Goal: Find specific page/section: Find specific page/section

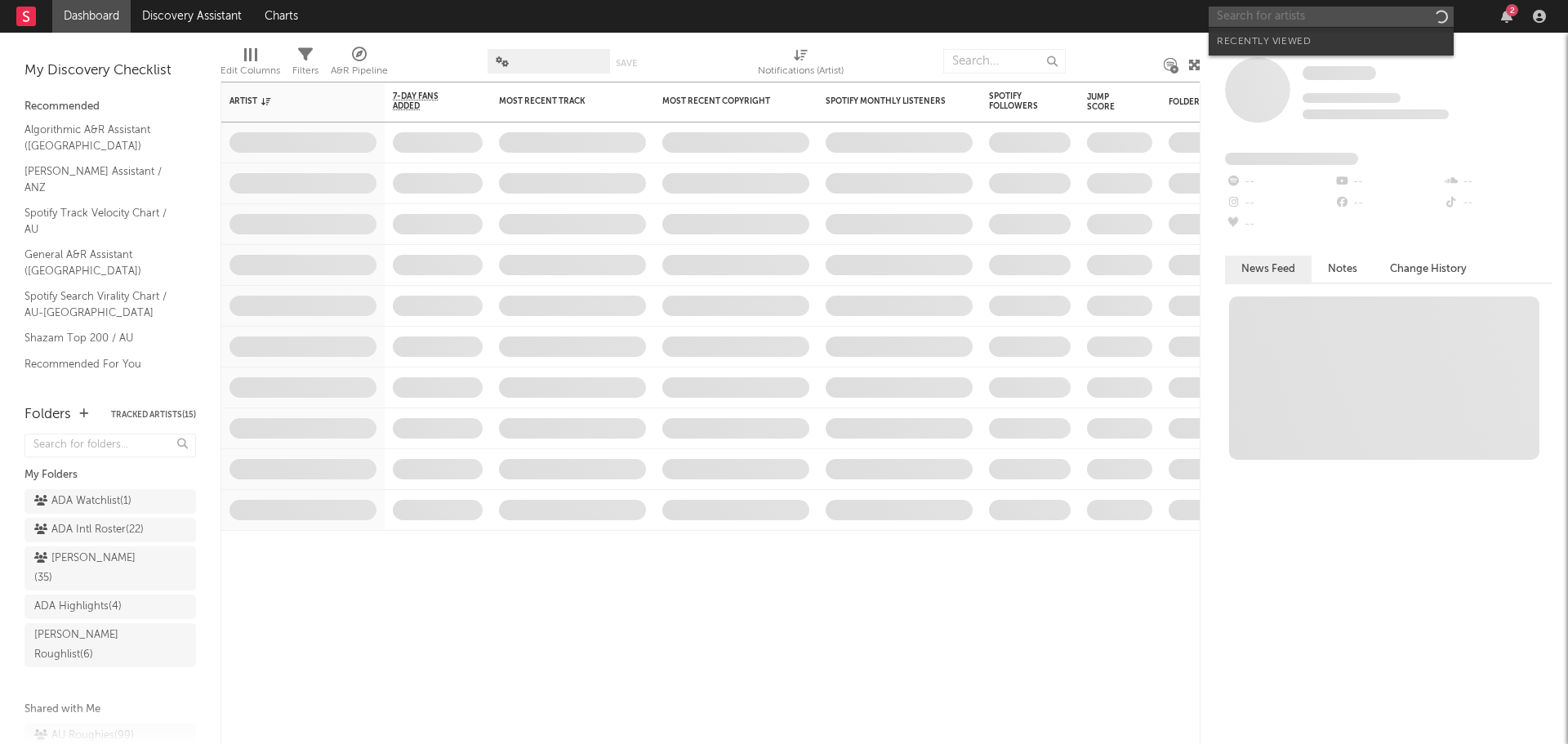
click at [1394, 18] on input "text" at bounding box center [1331, 16] width 245 height 21
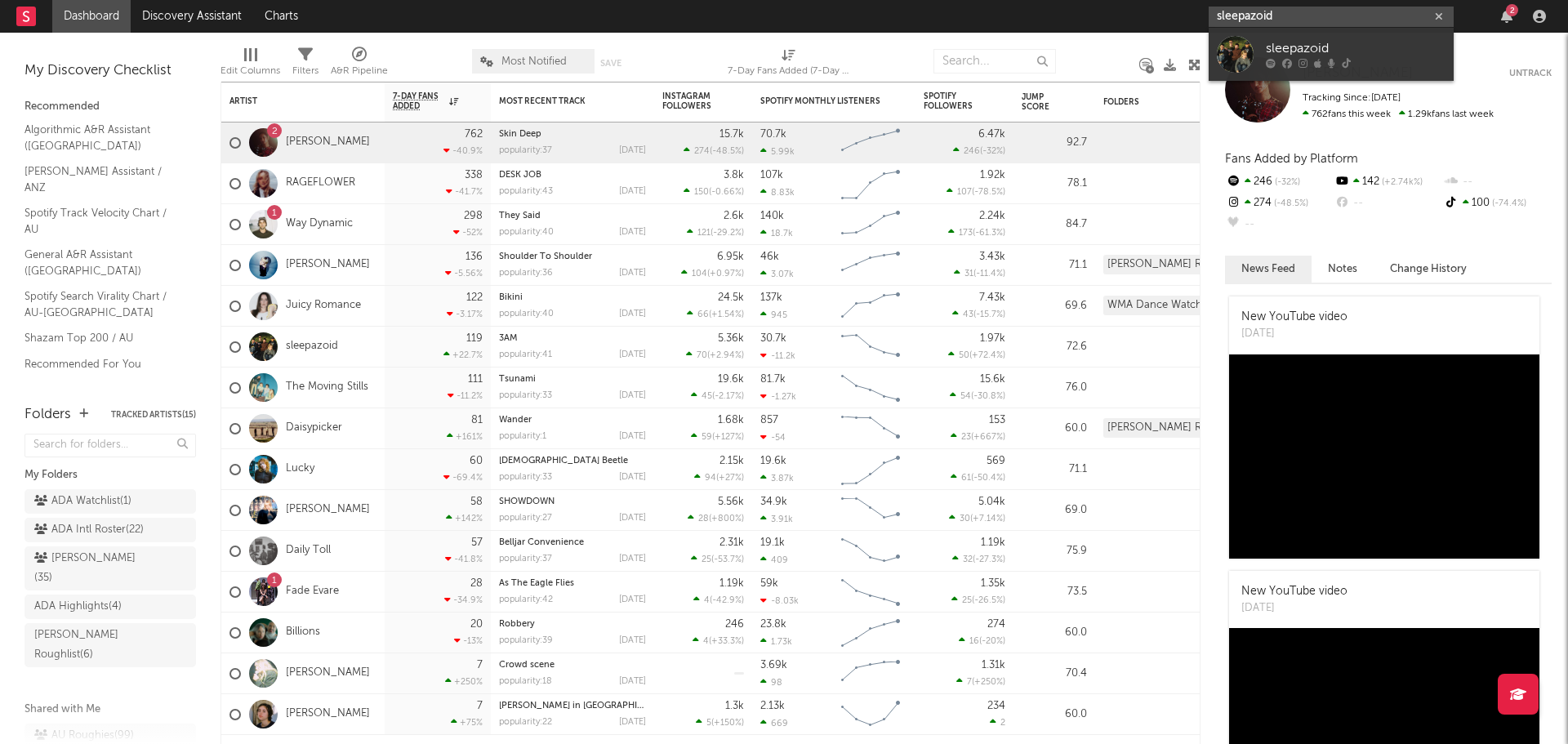
type input "sleepazoid"
click at [303, 338] on div "sleepazoid" at bounding box center [284, 347] width 109 height 47
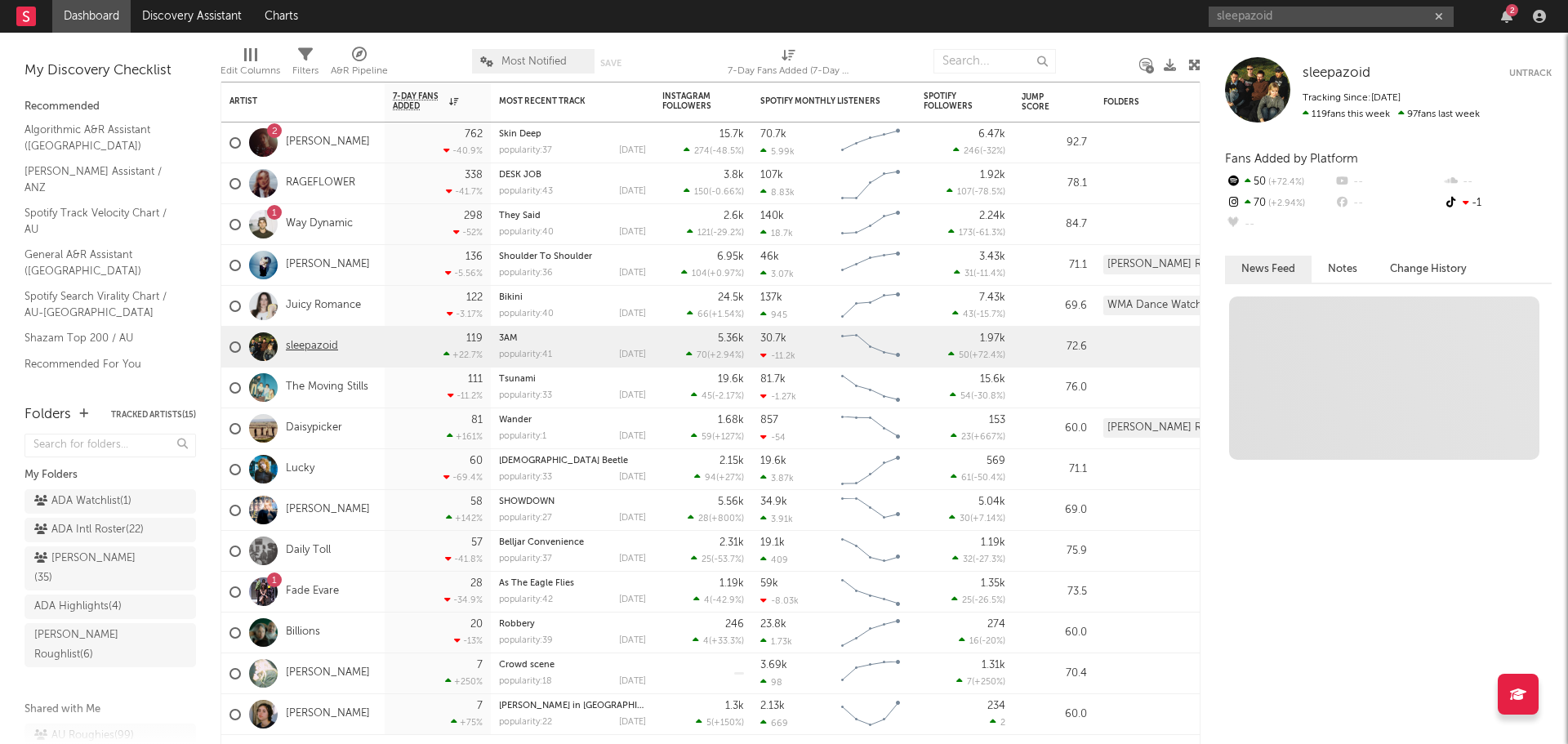
click at [303, 342] on link "sleepazoid" at bounding box center [312, 346] width 52 height 14
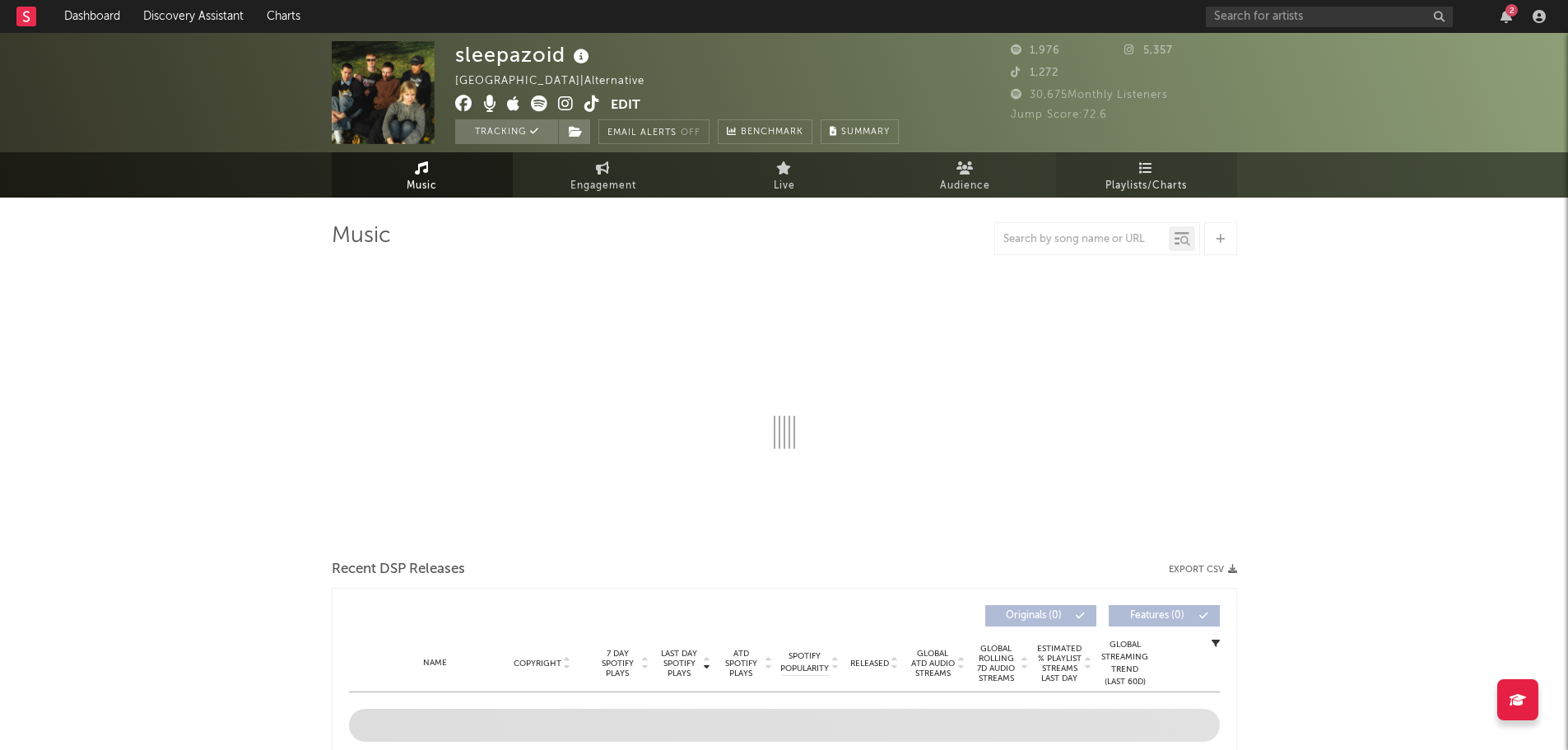
click at [1168, 186] on span "Playlists/Charts" at bounding box center [1146, 186] width 81 height 20
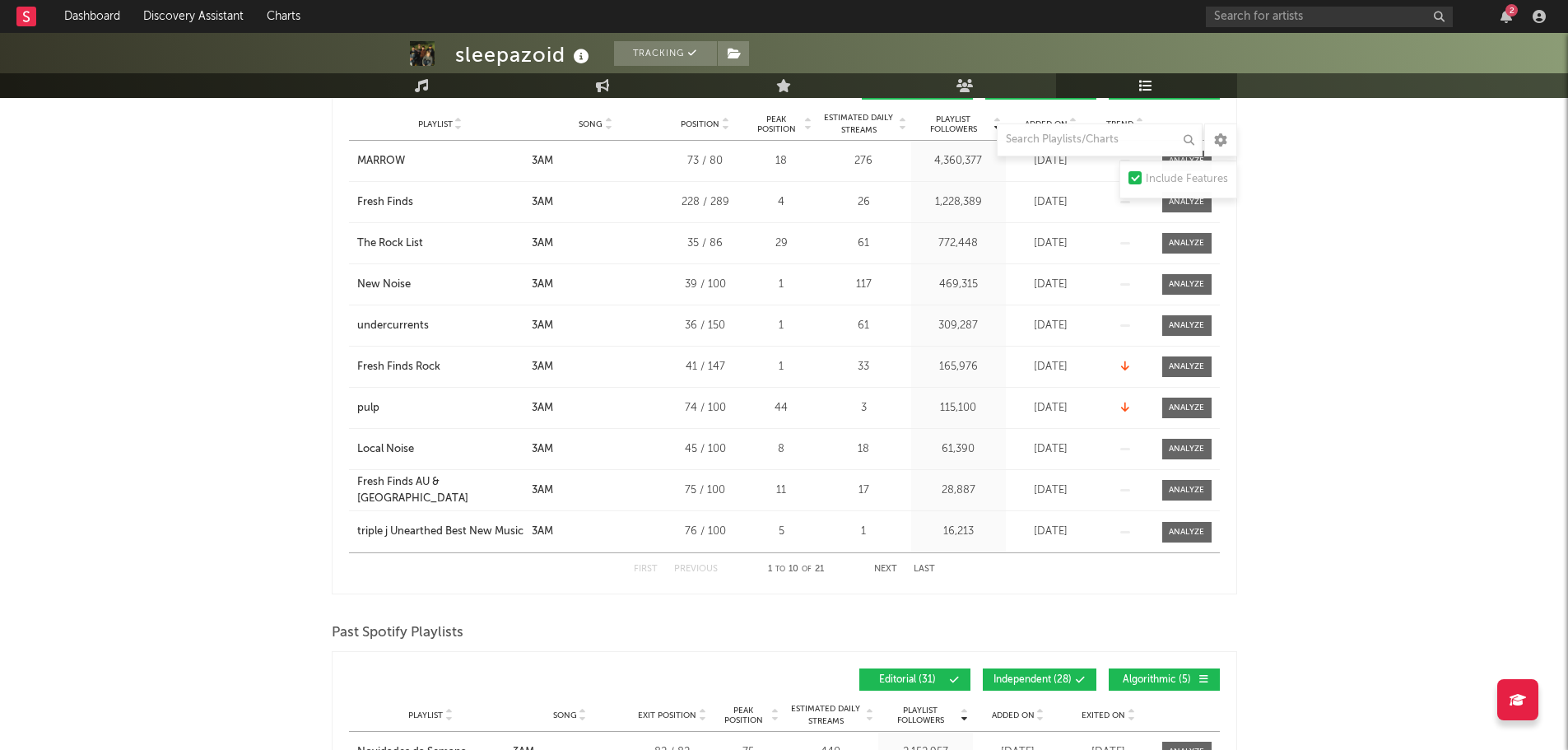
scroll to position [165, 0]
